Goal: Information Seeking & Learning: Learn about a topic

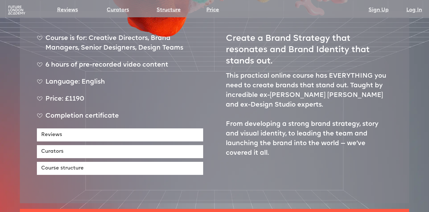
scroll to position [248, 0]
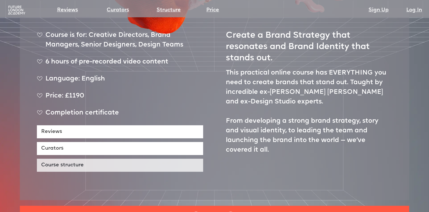
click at [156, 159] on link "Course structure" at bounding box center [120, 165] width 166 height 13
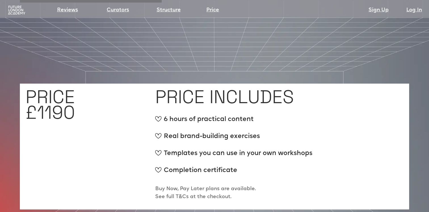
scroll to position [2108, 0]
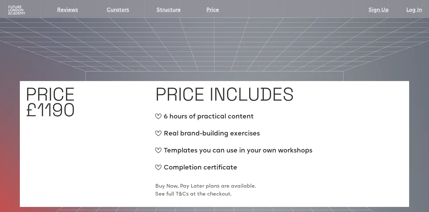
click at [210, 164] on div "Completion certificate" at bounding box center [233, 171] width 157 height 14
click at [254, 164] on div "Completion certificate" at bounding box center [233, 171] width 157 height 14
click at [249, 129] on div "Real brand-building exercises" at bounding box center [233, 136] width 157 height 14
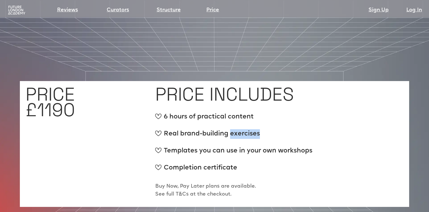
click at [249, 129] on div "Real brand-building exercises" at bounding box center [233, 136] width 157 height 14
click at [288, 160] on div "PRICE INCLUDES 6 hours of practical content Real brand-building exercises Templ…" at bounding box center [279, 144] width 248 height 115
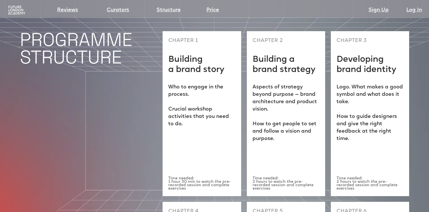
scroll to position [1453, 0]
